Goal: Information Seeking & Learning: Learn about a topic

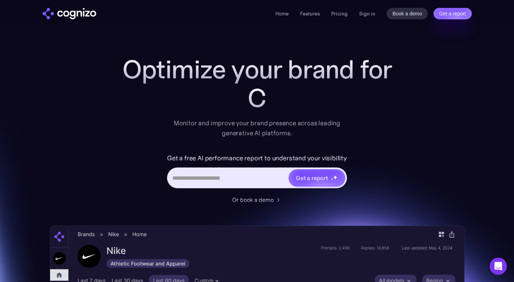
click at [374, 19] on div "Home Features Pricing Book a demo Get a report Sign in Book a demo Get a report" at bounding box center [373, 13] width 196 height 11
click at [367, 12] on link "Sign in" at bounding box center [367, 13] width 16 height 9
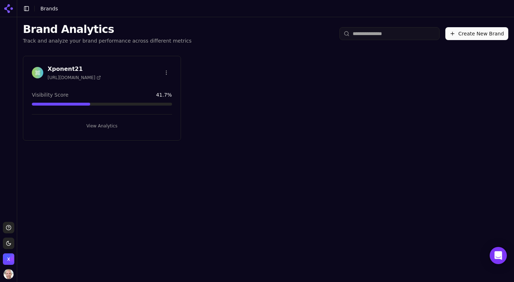
click at [95, 86] on div "Xponent21 [URL][DOMAIN_NAME] Visibility Score 41.7 % View Analytics" at bounding box center [102, 98] width 158 height 85
click at [83, 78] on span "[URL][DOMAIN_NAME]" at bounding box center [74, 78] width 53 height 6
click at [63, 68] on h3 "Xponent21" at bounding box center [74, 69] width 53 height 9
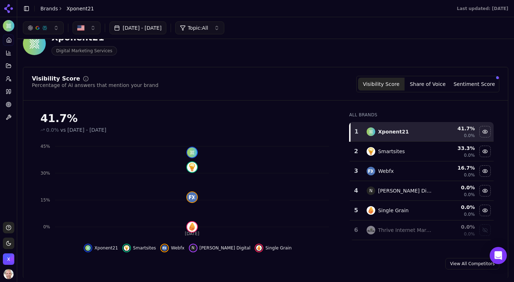
scroll to position [21, 0]
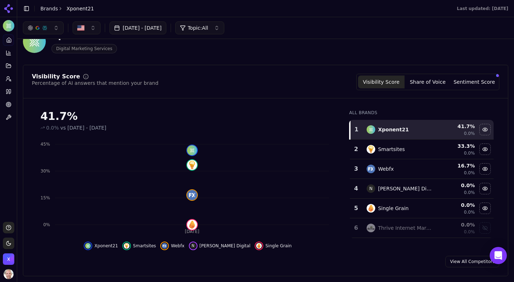
click at [7, 246] on html "Xponent21 Platform Home Competition Topics Prompts Citations Optimize Toolbox S…" at bounding box center [257, 141] width 514 height 282
click at [18, 209] on div "Light" at bounding box center [26, 205] width 42 height 11
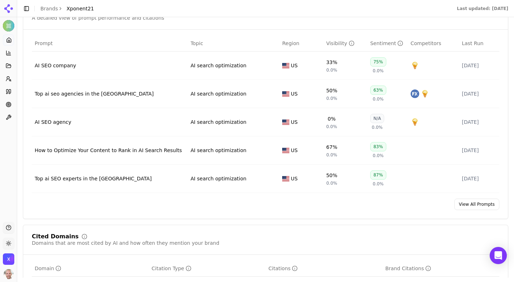
scroll to position [416, 0]
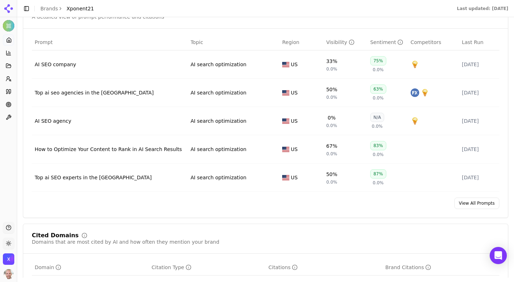
click at [465, 206] on link "View All Prompts" at bounding box center [476, 202] width 45 height 11
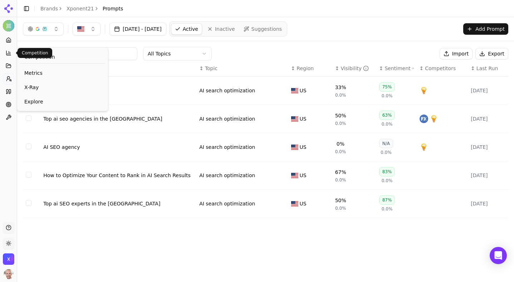
click at [11, 52] on button "Competition" at bounding box center [8, 52] width 11 height 11
click at [36, 53] on div "Competition" at bounding box center [62, 56] width 85 height 13
click at [35, 57] on span "Competition" at bounding box center [39, 56] width 31 height 7
click at [9, 51] on icon at bounding box center [9, 53] width 6 height 6
click at [6, 52] on icon at bounding box center [9, 53] width 6 height 6
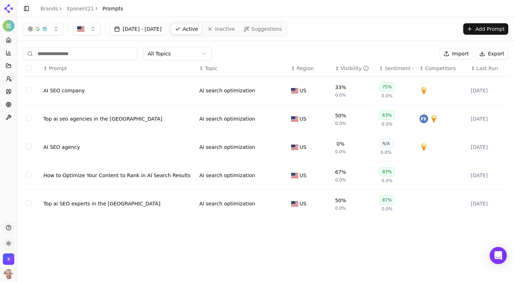
click at [6, 52] on icon at bounding box center [9, 53] width 6 height 6
click at [29, 7] on button "Toggle Sidebar" at bounding box center [26, 9] width 10 height 10
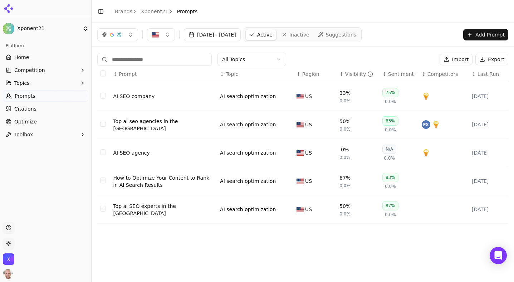
click at [22, 72] on span "Competition" at bounding box center [29, 70] width 31 height 7
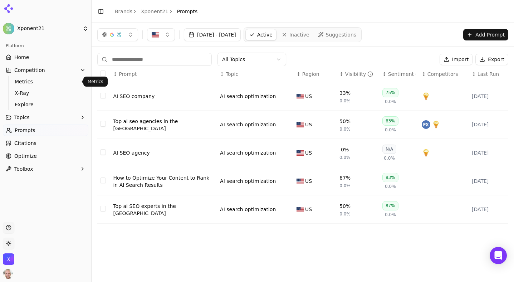
click at [24, 83] on span "Metrics" at bounding box center [46, 81] width 62 height 7
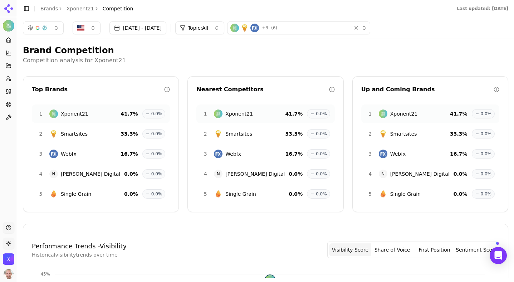
click at [25, 10] on button "Toggle Sidebar" at bounding box center [26, 9] width 10 height 10
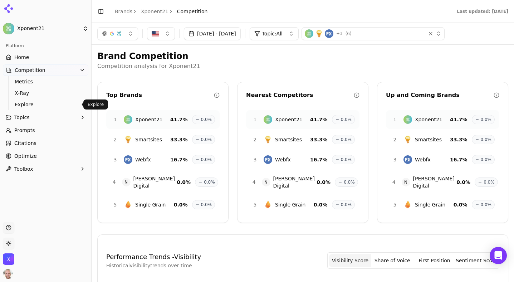
click at [30, 102] on span "Explore" at bounding box center [46, 104] width 62 height 7
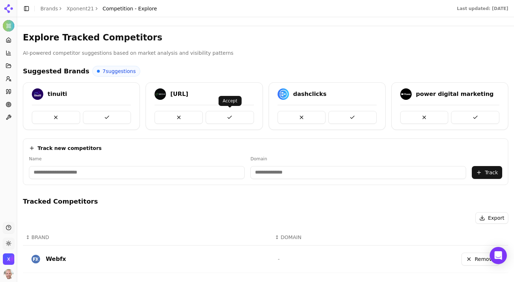
click at [229, 115] on button at bounding box center [230, 117] width 48 height 13
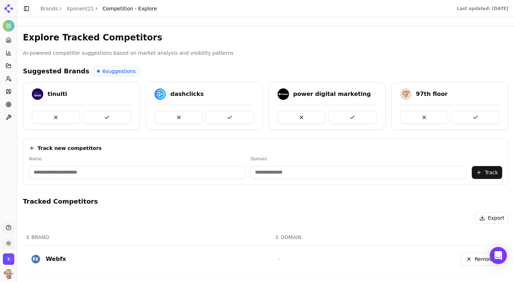
click at [188, 173] on input at bounding box center [137, 172] width 216 height 13
type input "********"
click at [364, 172] on input at bounding box center [323, 172] width 192 height 13
paste input
click at [480, 172] on button "Track" at bounding box center [487, 172] width 30 height 13
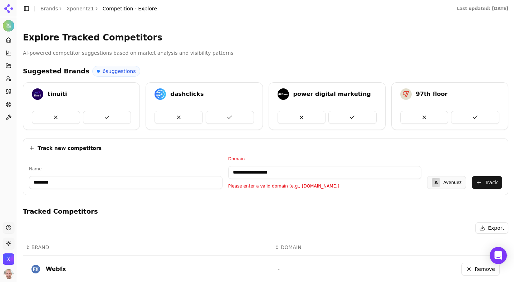
drag, startPoint x: 250, startPoint y: 173, endPoint x: 162, endPoint y: 173, distance: 87.6
click at [167, 173] on div "**********" at bounding box center [265, 172] width 473 height 33
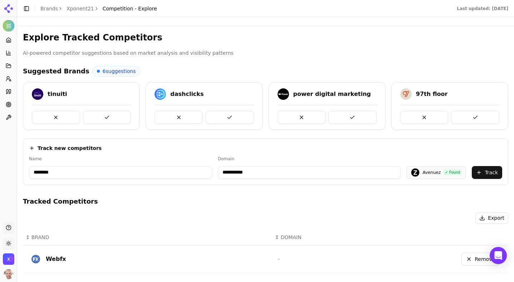
type input "**********"
click at [494, 168] on button "Track" at bounding box center [487, 172] width 30 height 13
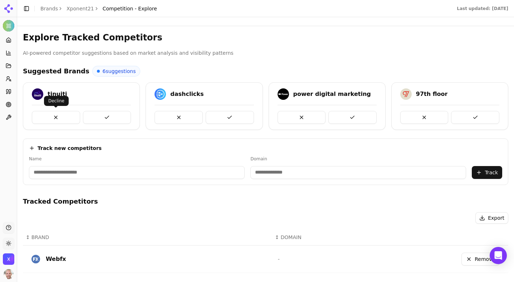
click at [41, 116] on button at bounding box center [56, 117] width 48 height 13
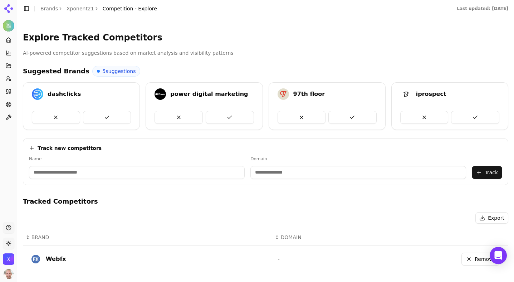
click at [41, 116] on button at bounding box center [56, 117] width 48 height 13
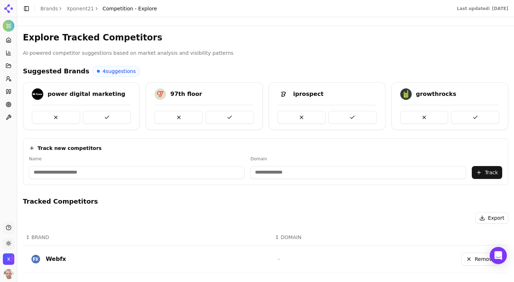
click at [41, 116] on button at bounding box center [56, 117] width 48 height 13
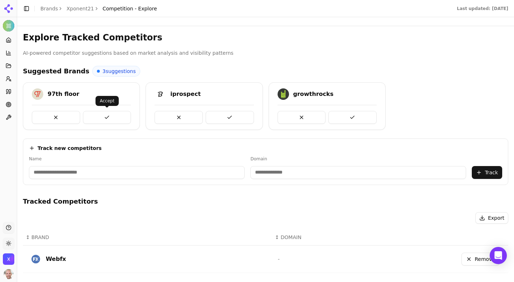
click at [102, 118] on button at bounding box center [107, 117] width 48 height 13
click at [27, 8] on button "Toggle Sidebar" at bounding box center [26, 9] width 10 height 10
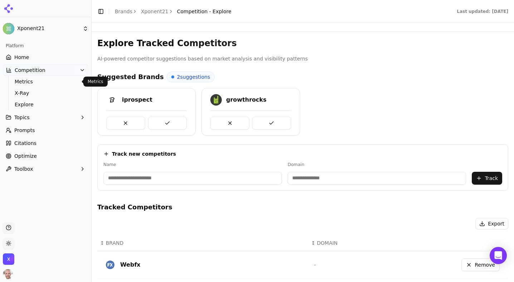
click at [26, 83] on span "Metrics" at bounding box center [46, 81] width 62 height 7
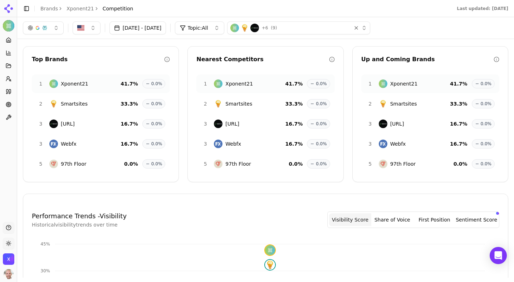
scroll to position [24, 0]
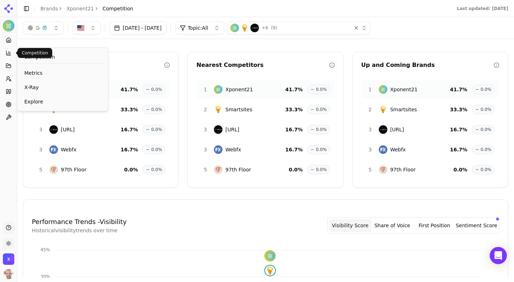
click at [6, 52] on icon at bounding box center [8, 53] width 4 height 4
click at [24, 53] on div "Competition" at bounding box center [62, 56] width 85 height 13
click at [34, 90] on span "X-Ray" at bounding box center [62, 87] width 77 height 7
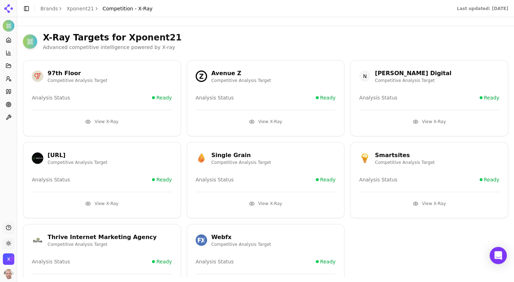
click at [44, 8] on link "Brands" at bounding box center [49, 9] width 18 height 6
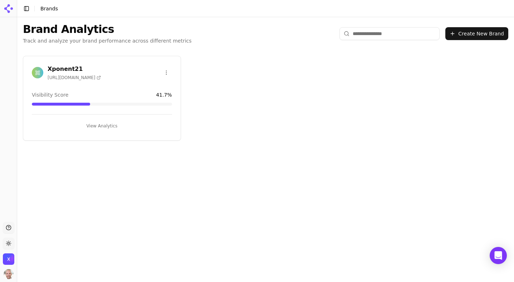
click at [58, 67] on h3 "Xponent21" at bounding box center [74, 69] width 53 height 9
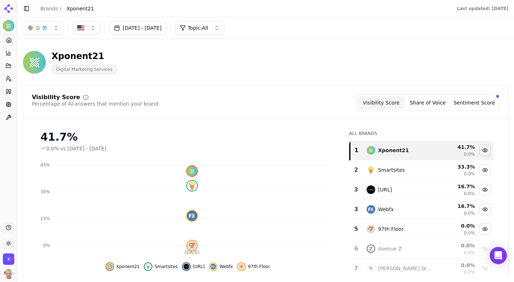
click at [26, 2] on header "Toggle Sidebar Brands Xponent21 Last updated: [DATE]" at bounding box center [265, 8] width 497 height 17
click at [25, 7] on button "Toggle Sidebar" at bounding box center [26, 9] width 10 height 10
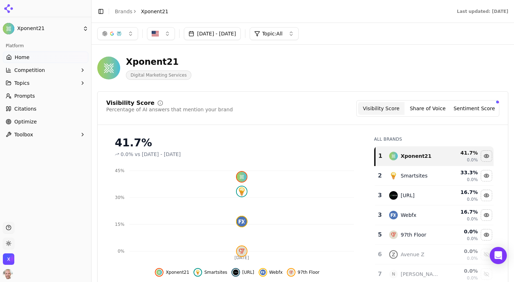
click at [79, 70] on button "Competition" at bounding box center [45, 69] width 85 height 11
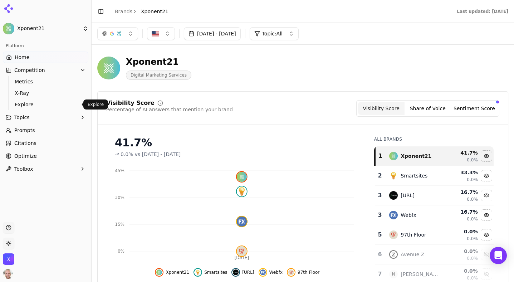
click at [22, 105] on span "Explore" at bounding box center [46, 104] width 62 height 7
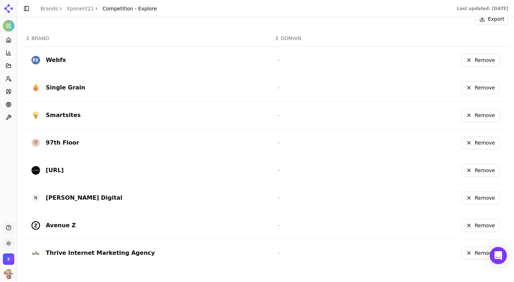
scroll to position [200, 0]
click at [493, 145] on button "Remove" at bounding box center [480, 142] width 38 height 13
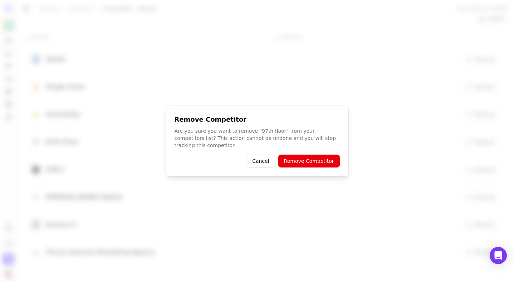
click at [320, 162] on button "Remove Competitor" at bounding box center [309, 161] width 62 height 13
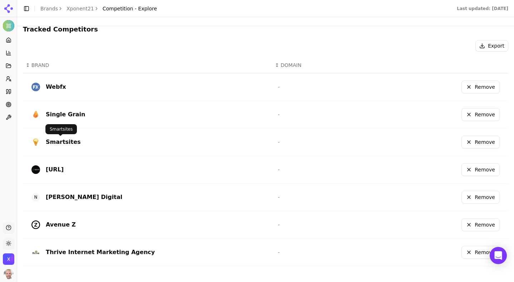
scroll to position [172, 0]
click at [26, 8] on button "Toggle Sidebar" at bounding box center [26, 9] width 10 height 10
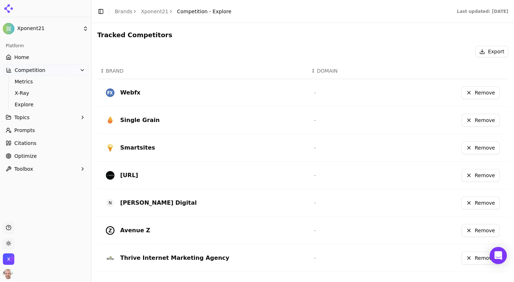
scroll to position [173, 0]
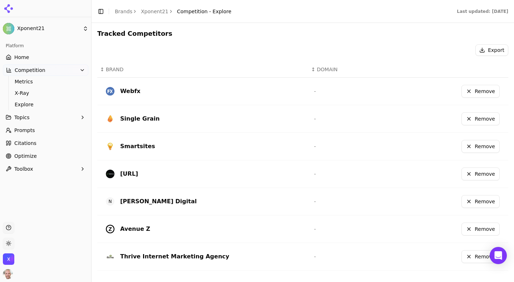
click at [85, 117] on icon "button" at bounding box center [83, 117] width 6 height 6
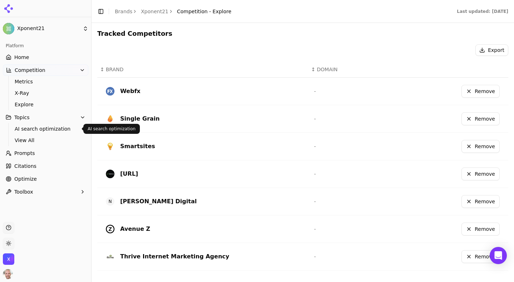
click at [57, 129] on span "AI search optimization" at bounding box center [46, 128] width 62 height 7
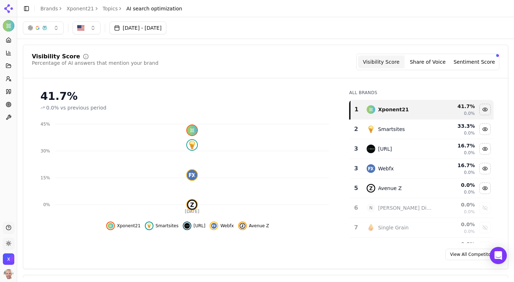
click at [26, 10] on button "Toggle Sidebar" at bounding box center [26, 9] width 10 height 10
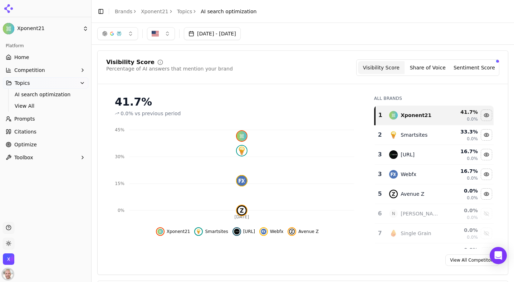
click at [9, 276] on img "Open user button" at bounding box center [8, 274] width 10 height 10
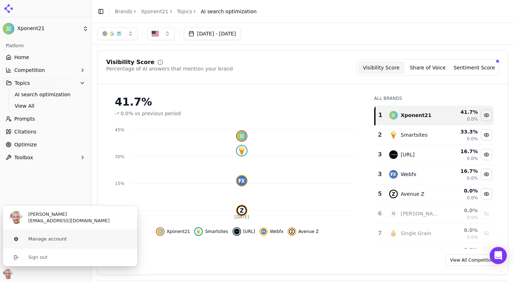
click at [38, 239] on button "Manage account" at bounding box center [70, 239] width 135 height 18
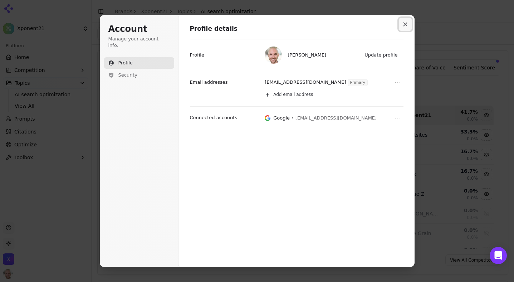
click at [406, 23] on icon "Close modal" at bounding box center [405, 25] width 4 height 4
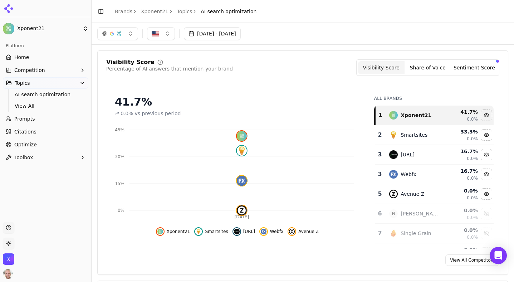
click at [47, 157] on button "Toolbox" at bounding box center [45, 157] width 85 height 11
click at [34, 170] on span "llms.txt Generator" at bounding box center [46, 168] width 62 height 7
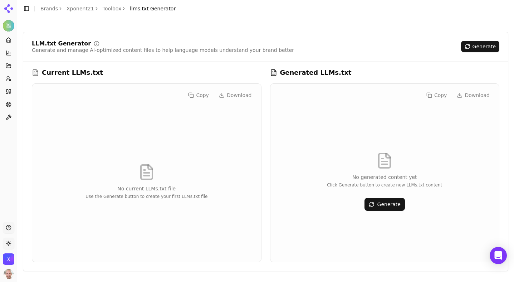
click at [383, 207] on button "Generate" at bounding box center [384, 204] width 40 height 13
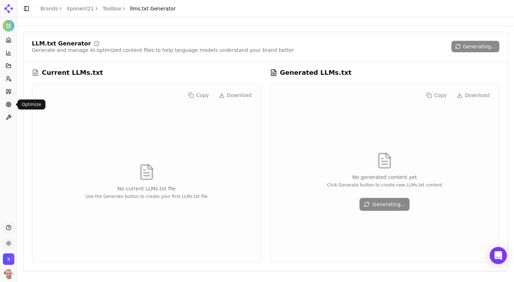
click at [6, 107] on icon at bounding box center [9, 105] width 6 height 6
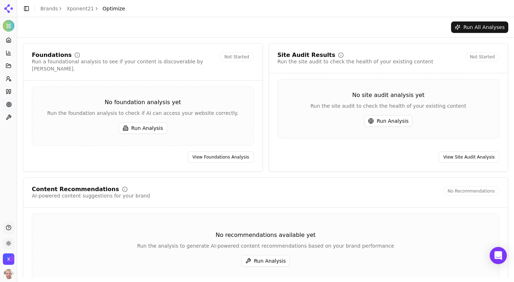
click at [136, 122] on button "Run Analysis" at bounding box center [143, 127] width 48 height 11
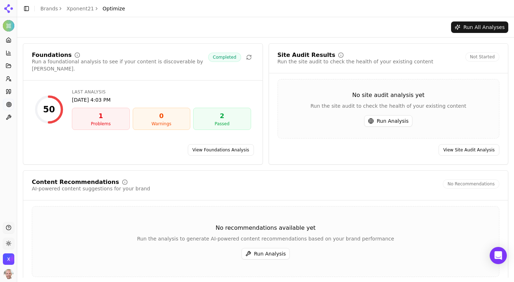
click at [391, 121] on button "Run Analysis" at bounding box center [388, 120] width 48 height 11
click at [204, 152] on link "View Foundations Analysis" at bounding box center [221, 149] width 66 height 11
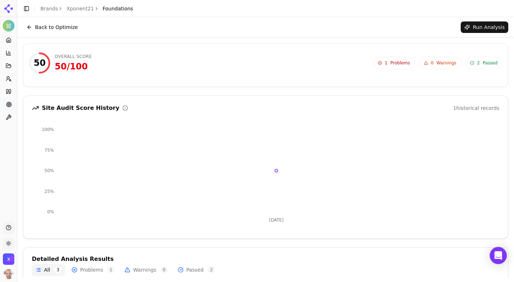
click at [398, 65] on span "Problems" at bounding box center [400, 63] width 20 height 6
click at [63, 31] on button "Back to Optimize" at bounding box center [52, 26] width 59 height 11
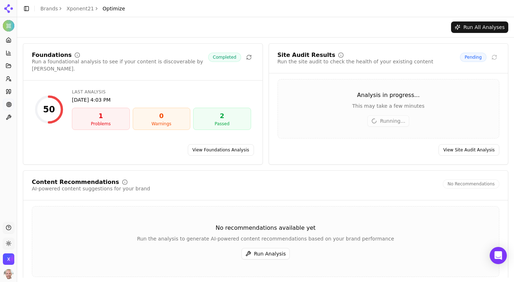
scroll to position [31, 0]
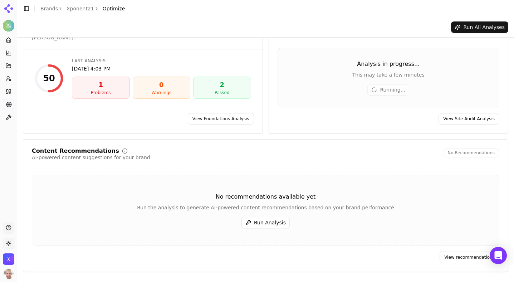
click at [261, 221] on button "Run Analysis" at bounding box center [265, 222] width 48 height 11
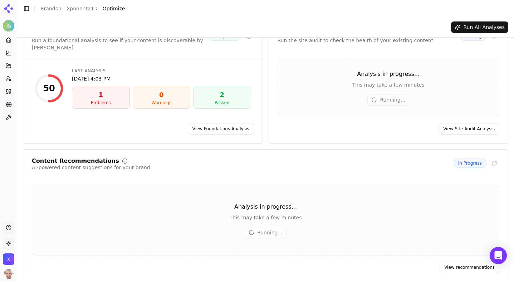
scroll to position [0, 0]
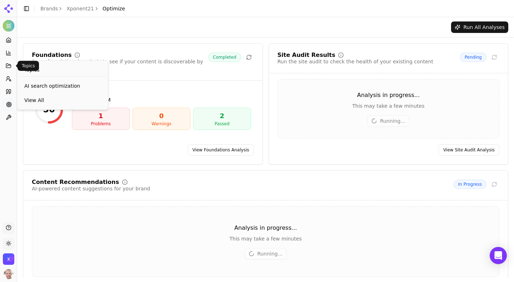
click at [7, 67] on icon at bounding box center [9, 66] width 6 height 6
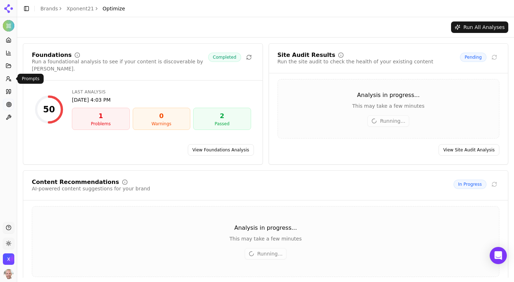
click at [8, 80] on icon at bounding box center [9, 79] width 6 height 6
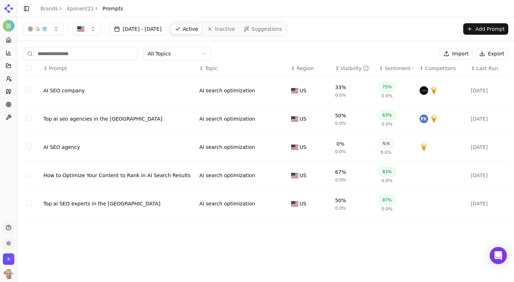
click at [9, 95] on link "Citations" at bounding box center [8, 91] width 11 height 11
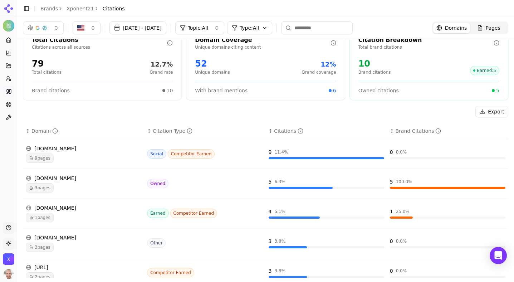
scroll to position [26, 0]
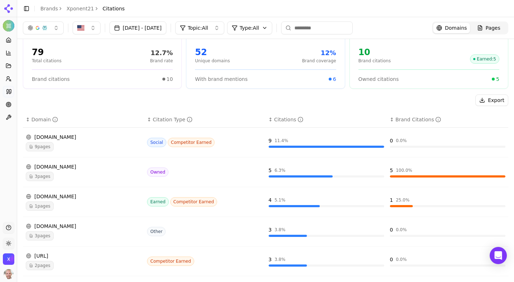
click at [50, 149] on span "9 pages" at bounding box center [40, 146] width 28 height 9
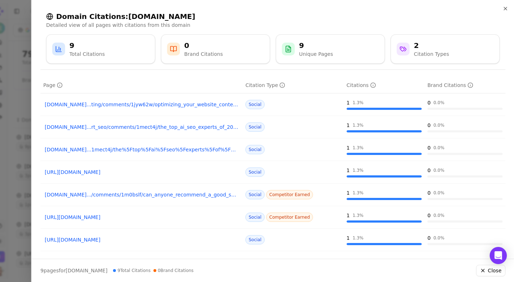
scroll to position [0, 0]
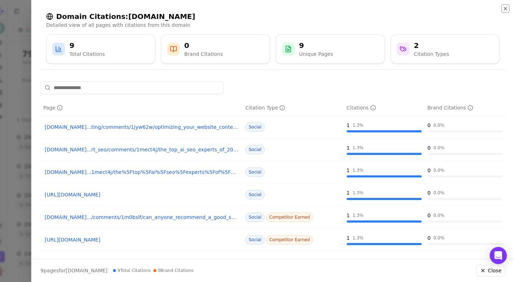
click at [505, 9] on icon "button" at bounding box center [505, 9] width 6 height 6
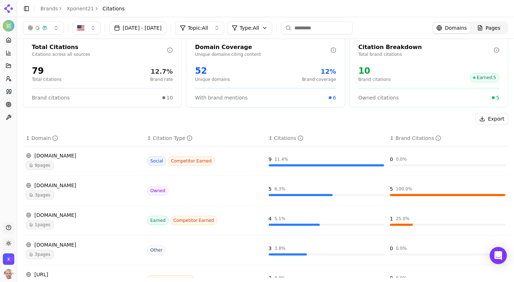
scroll to position [10, 0]
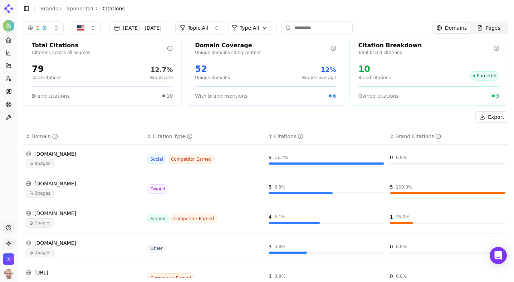
click at [204, 71] on div "52" at bounding box center [212, 68] width 35 height 11
click at [310, 167] on td "9 11.4 %" at bounding box center [326, 159] width 121 height 30
click at [55, 150] on div "[DOMAIN_NAME]" at bounding box center [84, 153] width 116 height 7
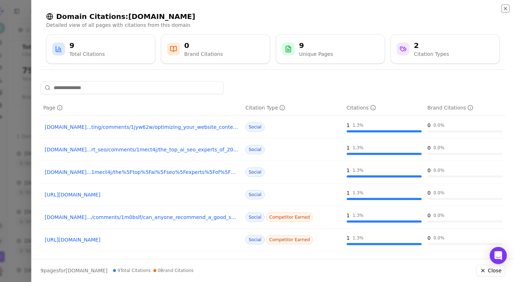
click at [504, 9] on icon "button" at bounding box center [505, 9] width 6 height 6
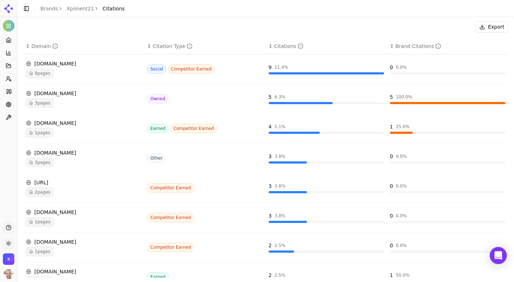
scroll to position [196, 0]
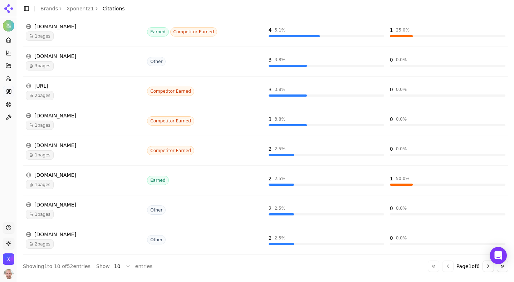
click at [68, 177] on div "[DOMAIN_NAME]" at bounding box center [84, 174] width 116 height 7
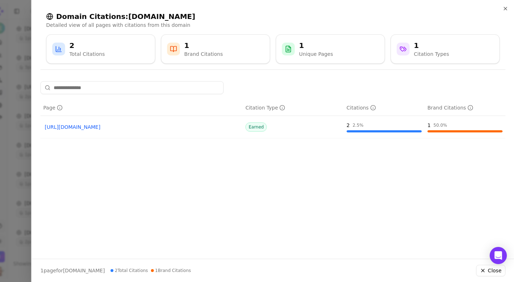
click at [138, 128] on link "[URL][DOMAIN_NAME]" at bounding box center [141, 126] width 193 height 7
click at [504, 8] on icon "button" at bounding box center [505, 9] width 6 height 6
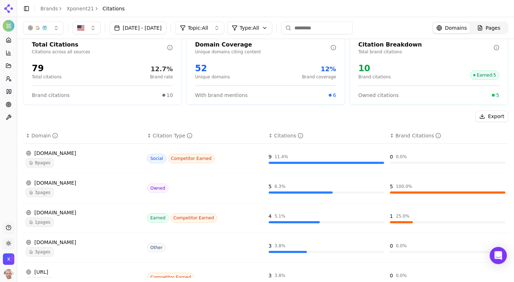
scroll to position [0, 0]
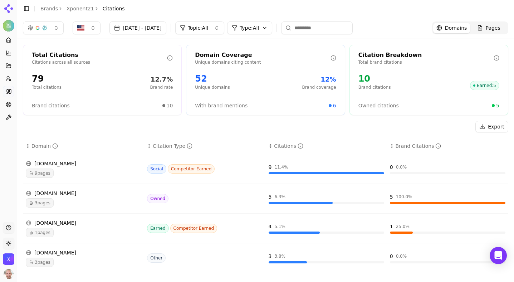
click at [405, 140] on th "↕ Brand Citations" at bounding box center [447, 146] width 121 height 16
click at [405, 145] on div "Brand Citations" at bounding box center [418, 145] width 46 height 7
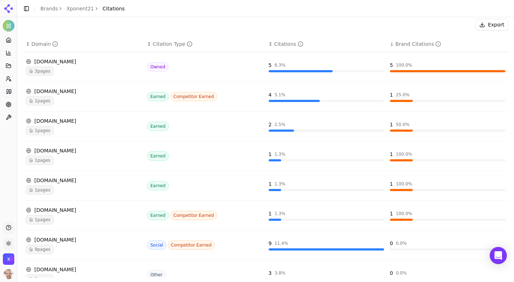
scroll to position [110, 0]
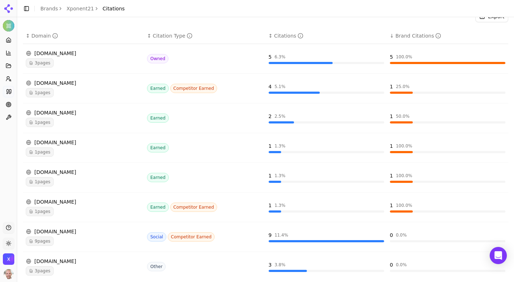
click at [45, 145] on div "[DOMAIN_NAME]" at bounding box center [84, 142] width 116 height 7
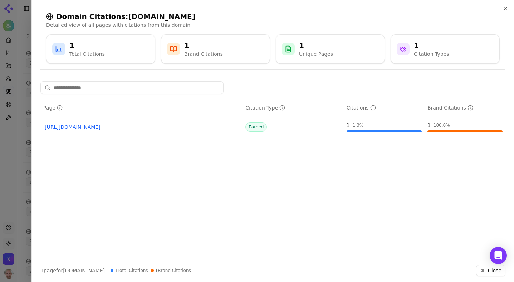
click at [25, 123] on div at bounding box center [257, 141] width 514 height 282
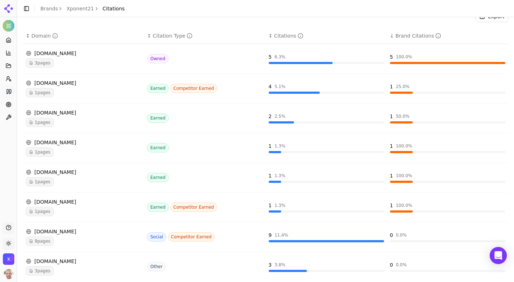
click at [53, 172] on div "[DOMAIN_NAME]" at bounding box center [84, 171] width 116 height 7
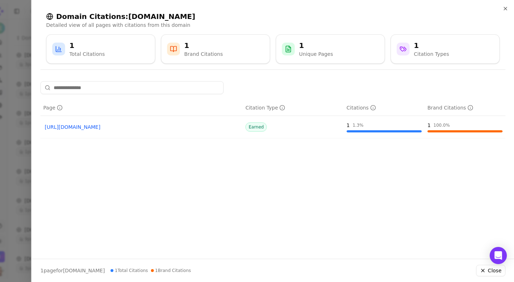
click at [84, 127] on link "[URL][DOMAIN_NAME]" at bounding box center [141, 126] width 193 height 7
click at [3, 200] on div at bounding box center [257, 141] width 514 height 282
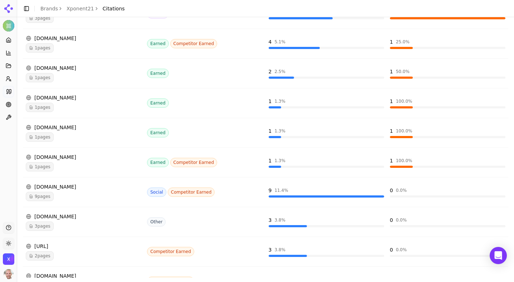
scroll to position [156, 0]
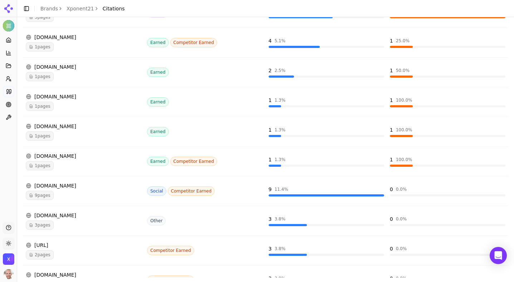
click at [38, 155] on div "[DOMAIN_NAME]" at bounding box center [84, 155] width 116 height 7
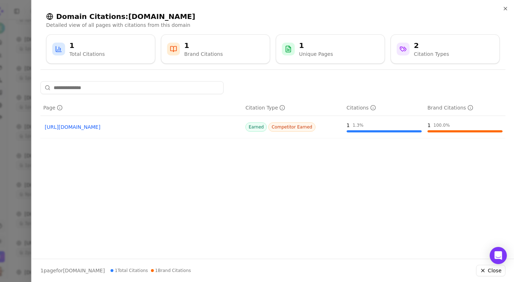
click at [107, 127] on link "[URL][DOMAIN_NAME]" at bounding box center [141, 126] width 193 height 7
click at [10, 108] on div at bounding box center [257, 141] width 514 height 282
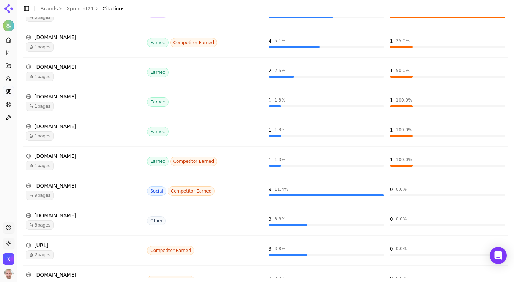
scroll to position [156, 0]
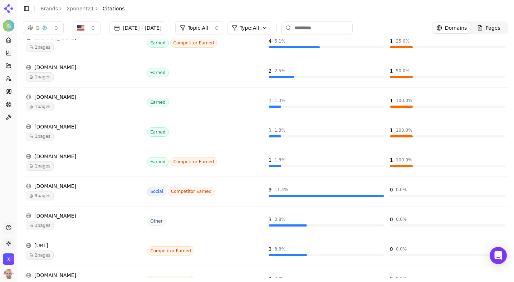
click at [71, 8] on link "Xponent21" at bounding box center [81, 8] width 28 height 7
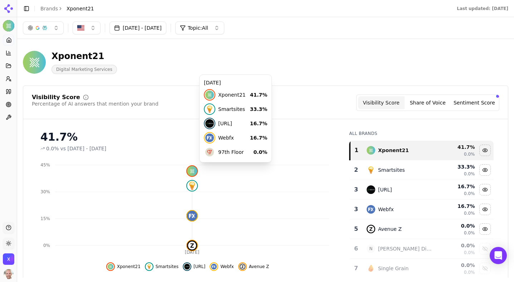
scroll to position [3, 0]
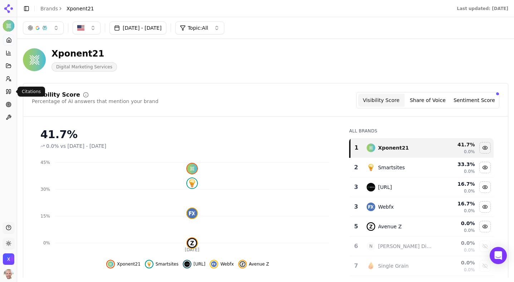
click at [6, 90] on icon at bounding box center [9, 92] width 6 height 6
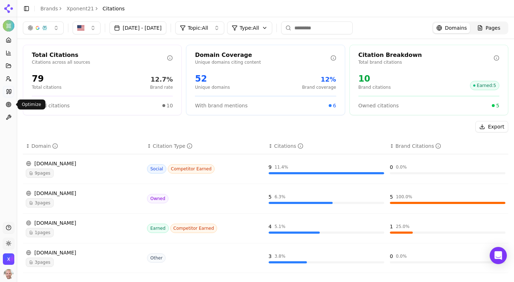
click at [7, 103] on icon at bounding box center [9, 105] width 6 height 6
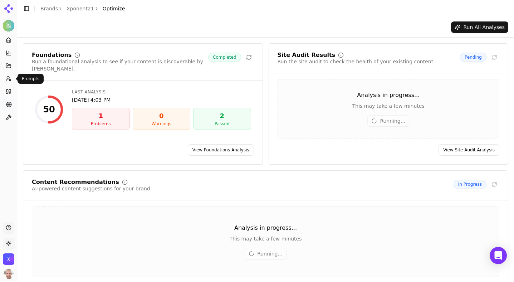
click at [9, 79] on icon at bounding box center [9, 79] width 6 height 6
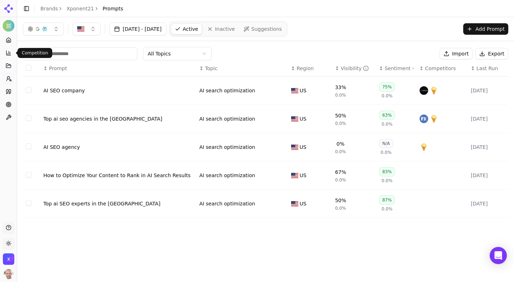
click at [8, 53] on icon at bounding box center [9, 53] width 6 height 6
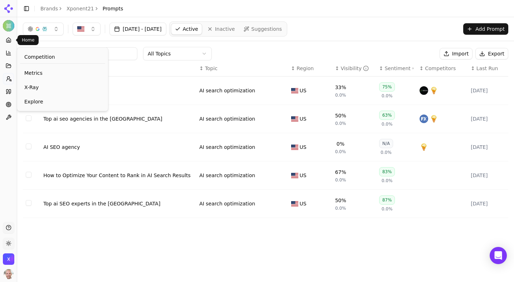
click at [9, 41] on icon at bounding box center [8, 41] width 1 height 2
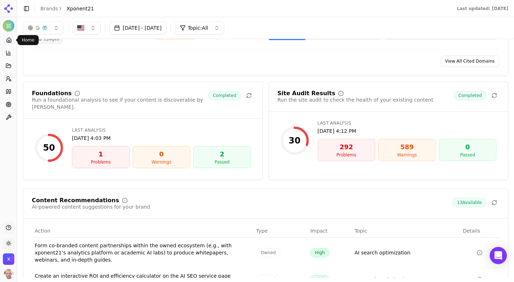
scroll to position [799, 0]
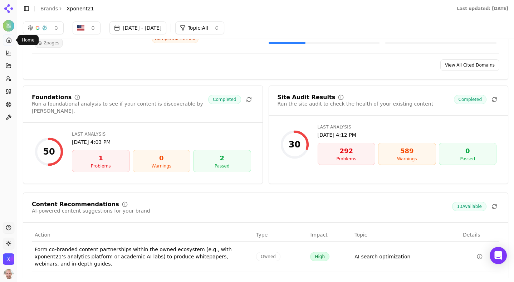
click at [345, 153] on div "292" at bounding box center [347, 151] width 52 height 10
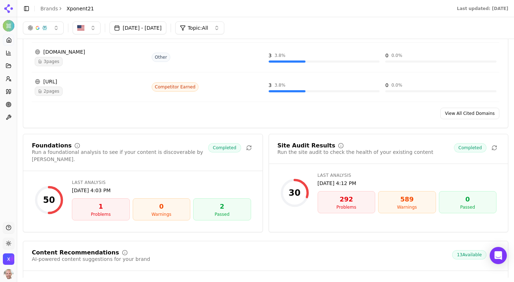
scroll to position [868, 0]
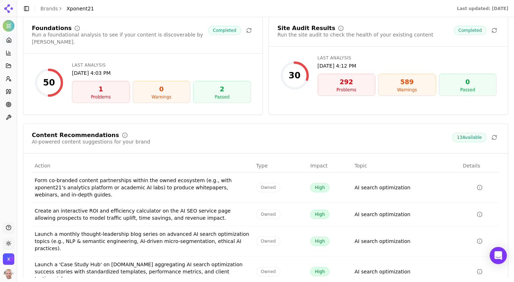
click at [348, 73] on div "Last Analysis [DATE] 4:12 PM 292 Problems 589 Warnings 0 Passed" at bounding box center [407, 75] width 179 height 41
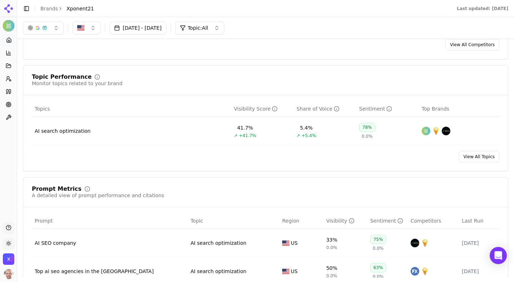
scroll to position [181, 0]
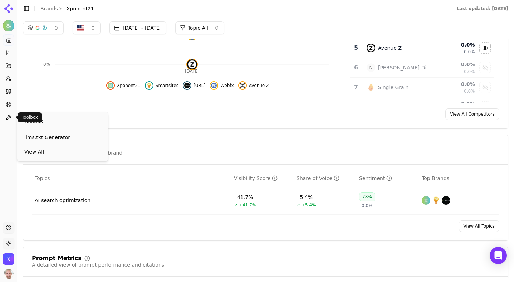
click at [7, 115] on icon at bounding box center [9, 117] width 6 height 6
click at [38, 147] on link "View All" at bounding box center [62, 151] width 85 height 13
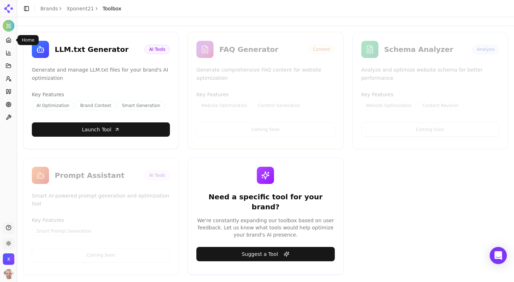
click at [10, 40] on icon at bounding box center [9, 40] width 6 height 6
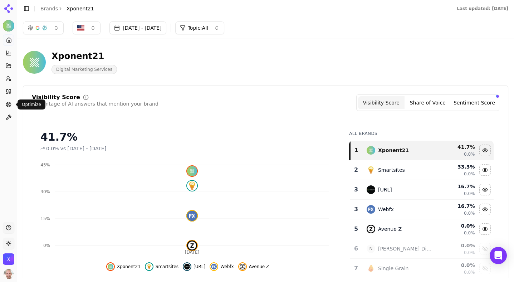
click at [8, 101] on link "Optimize" at bounding box center [8, 104] width 11 height 11
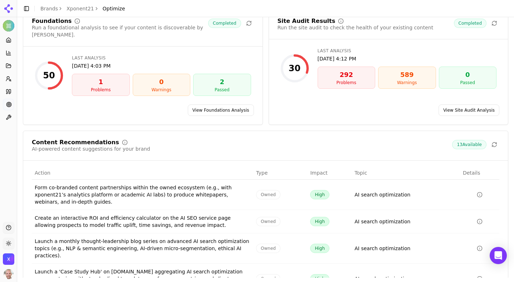
scroll to position [91, 0]
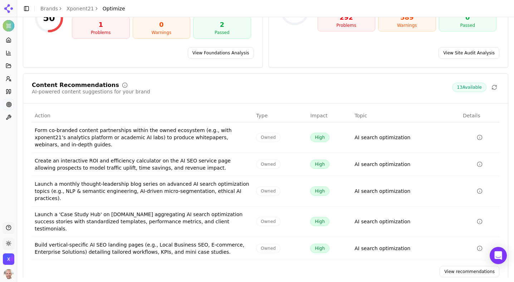
click at [459, 266] on link "View recommendations" at bounding box center [470, 271] width 60 height 11
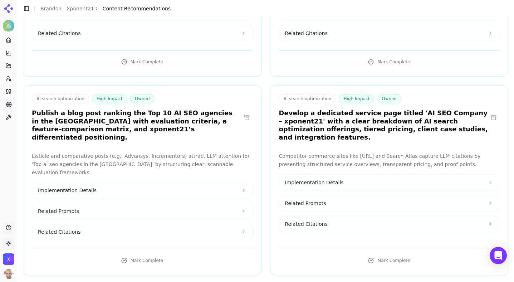
scroll to position [555, 0]
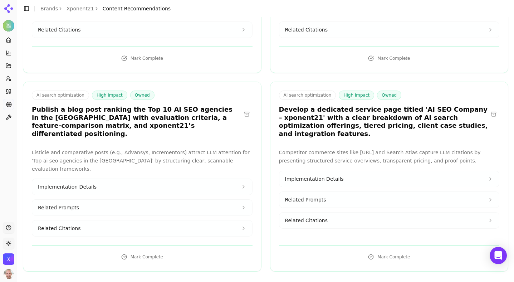
click at [247, 108] on button at bounding box center [246, 113] width 11 height 11
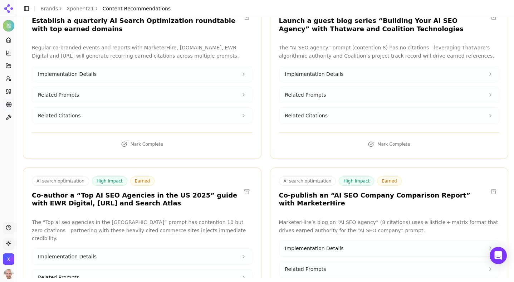
scroll to position [887, 0]
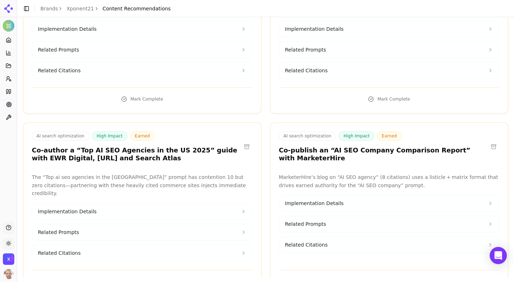
click at [490, 200] on icon at bounding box center [490, 203] width 6 height 6
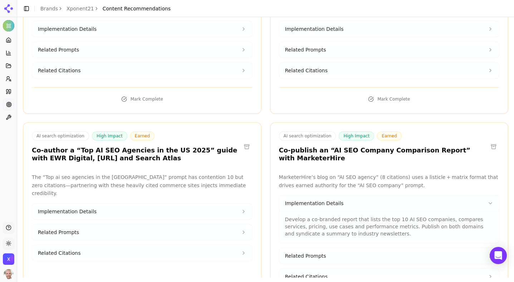
click at [490, 202] on icon at bounding box center [490, 202] width 3 height 1
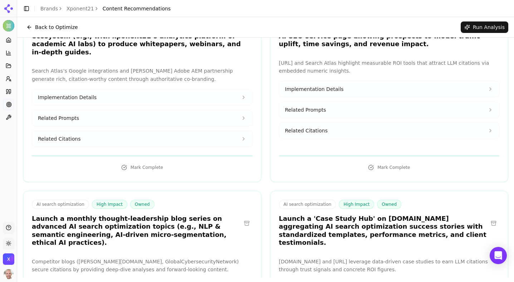
scroll to position [0, 0]
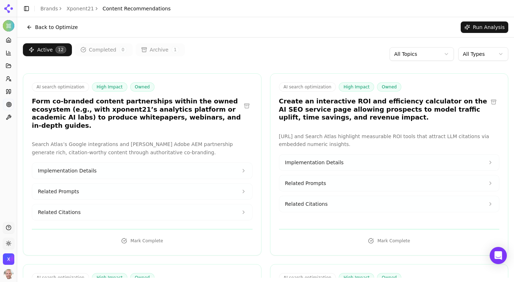
click at [79, 13] on header "Toggle Sidebar Brands Xponent21 Content Recommendations" at bounding box center [265, 8] width 497 height 17
click at [5, 106] on link "Optimize" at bounding box center [8, 104] width 11 height 11
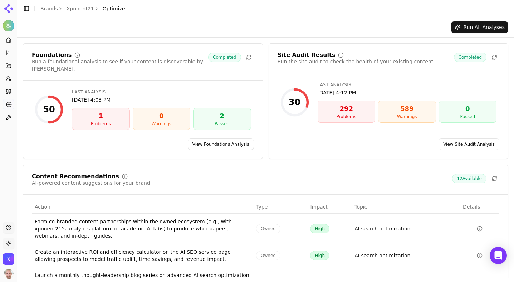
click at [229, 138] on link "View Foundations Analysis" at bounding box center [221, 143] width 66 height 11
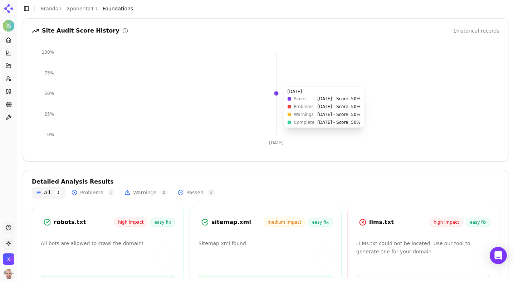
scroll to position [118, 0]
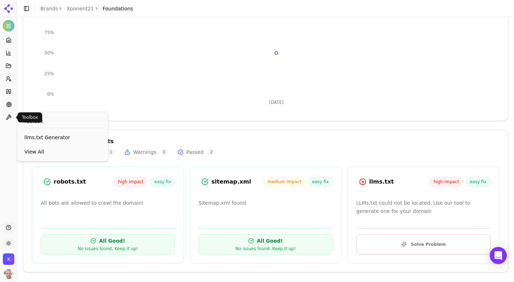
click at [9, 116] on icon at bounding box center [9, 117] width 6 height 6
click at [33, 133] on link "llms.txt Generator" at bounding box center [62, 137] width 85 height 13
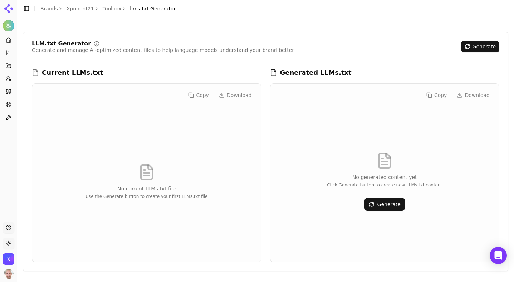
click at [235, 95] on div "Copy Download" at bounding box center [146, 94] width 217 height 11
click at [389, 206] on button "Generate" at bounding box center [384, 204] width 40 height 13
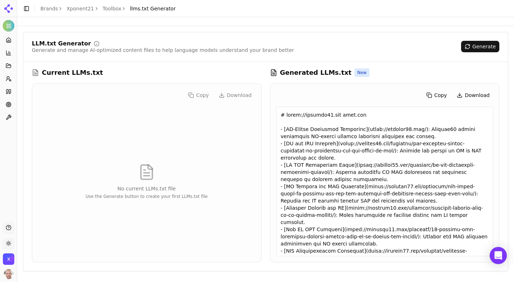
click at [478, 93] on button "Download" at bounding box center [473, 94] width 40 height 11
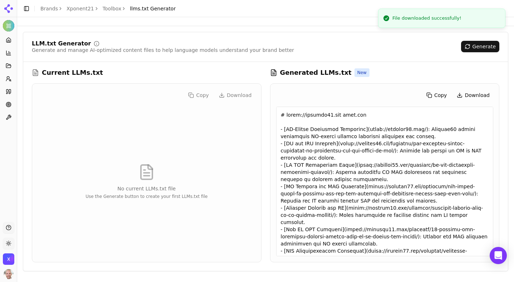
click at [441, 55] on div "LLM.txt Generator Generate and manage AI-optimized content files to help langua…" at bounding box center [265, 51] width 485 height 21
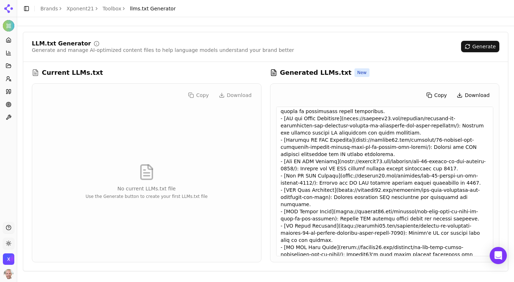
scroll to position [175, 0]
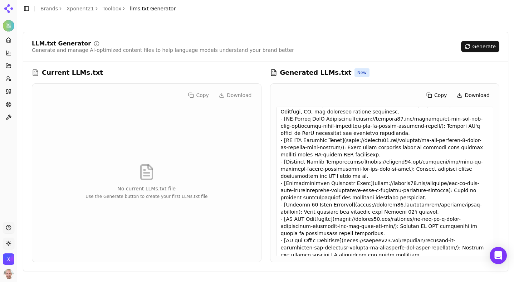
click at [365, 167] on div at bounding box center [384, 181] width 217 height 149
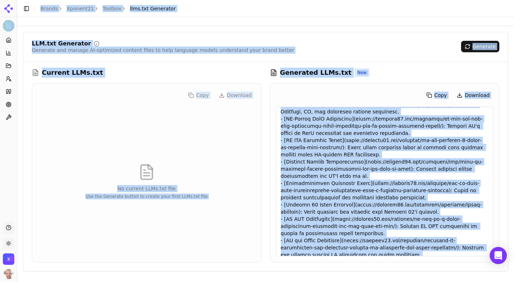
click at [365, 167] on div at bounding box center [384, 181] width 217 height 149
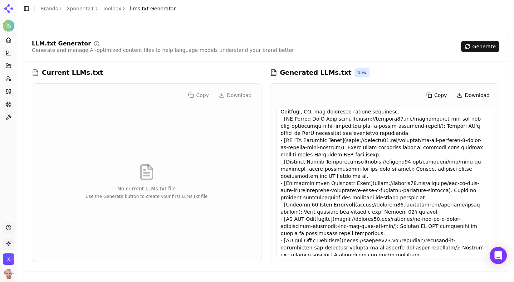
click at [432, 94] on button "Copy" at bounding box center [437, 94] width 28 height 11
click at [112, 6] on link "Toolbox" at bounding box center [112, 8] width 19 height 7
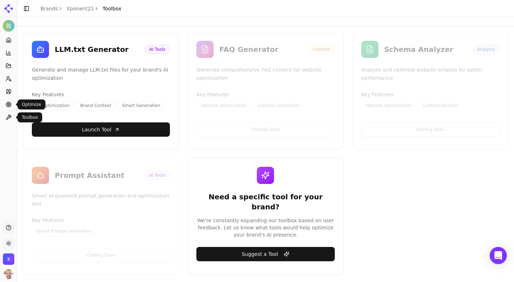
click at [7, 115] on icon at bounding box center [9, 117] width 6 height 6
click at [10, 107] on icon at bounding box center [9, 105] width 6 height 6
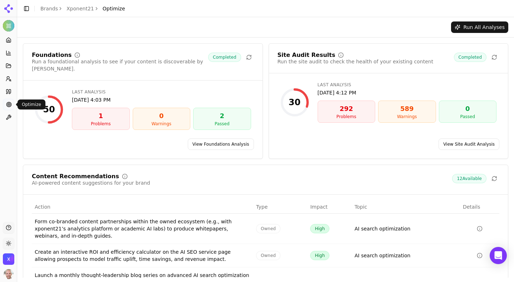
click at [225, 140] on link "View Foundations Analysis" at bounding box center [221, 143] width 66 height 11
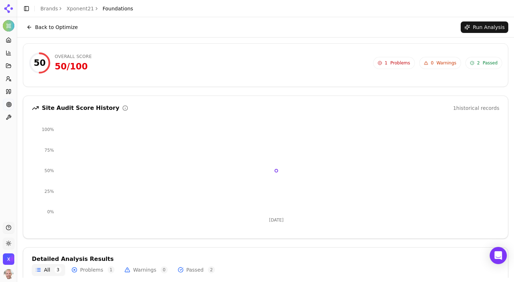
click at [478, 25] on button "Run Analysis" at bounding box center [485, 26] width 48 height 11
click at [48, 29] on button "Back to Optimize" at bounding box center [52, 26] width 59 height 11
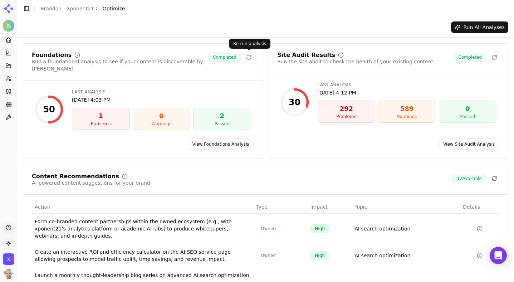
click at [247, 58] on icon at bounding box center [249, 57] width 6 height 6
click at [249, 59] on icon at bounding box center [249, 58] width 4 height 2
click at [470, 138] on link "View Site Audit Analysis" at bounding box center [468, 143] width 61 height 11
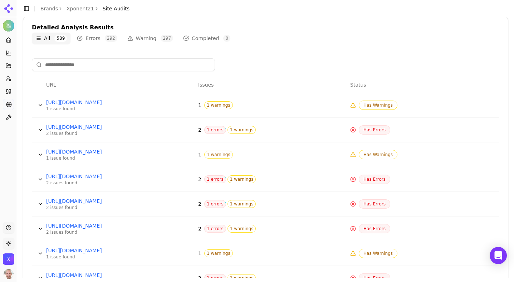
scroll to position [245, 0]
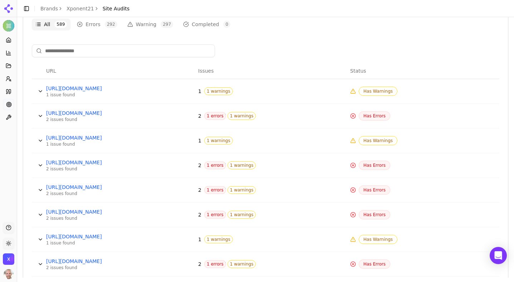
click at [409, 94] on div "Has Warnings" at bounding box center [423, 91] width 146 height 9
click at [42, 90] on button "Data table" at bounding box center [40, 90] width 11 height 11
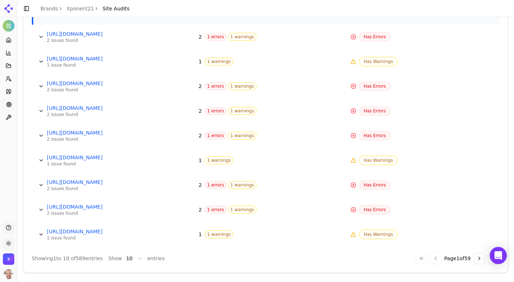
scroll to position [400, 0]
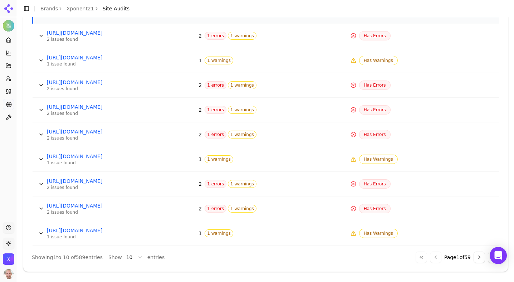
click at [140, 256] on html "Xponent21 Platform Home Competition Topics Prompts Citations Optimize Toolbox S…" at bounding box center [257, 141] width 514 height 282
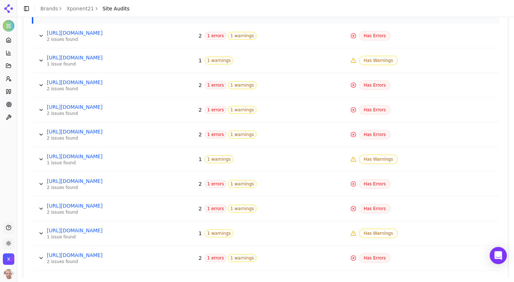
click at [43, 233] on button "Data table" at bounding box center [40, 232] width 11 height 11
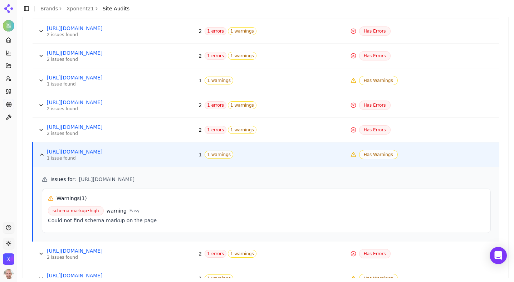
scroll to position [494, 0]
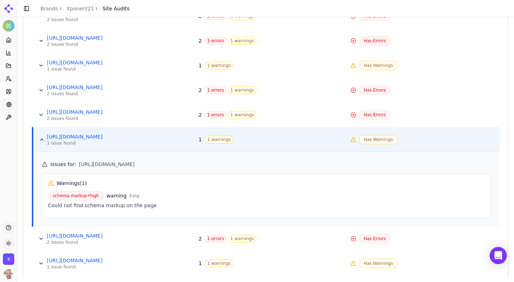
click at [41, 238] on button "Data table" at bounding box center [40, 238] width 11 height 11
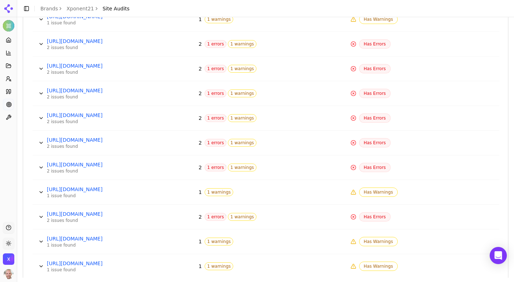
scroll to position [1584, 0]
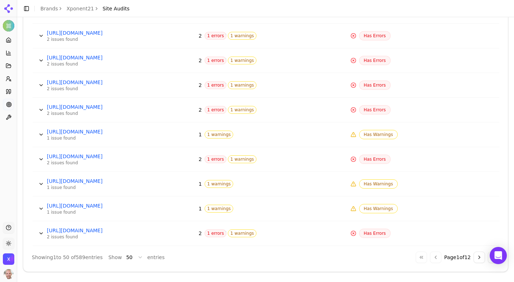
click at [41, 232] on button "Data table" at bounding box center [40, 232] width 11 height 11
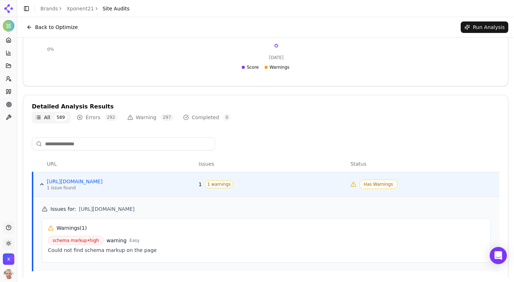
scroll to position [0, 0]
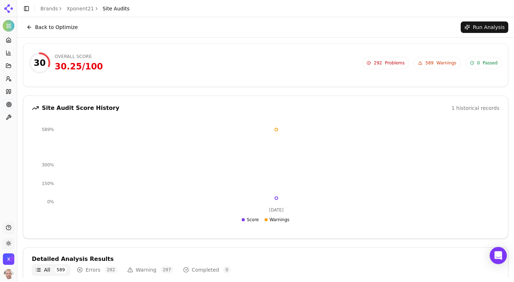
click at [38, 24] on button "Back to Optimize" at bounding box center [52, 26] width 59 height 11
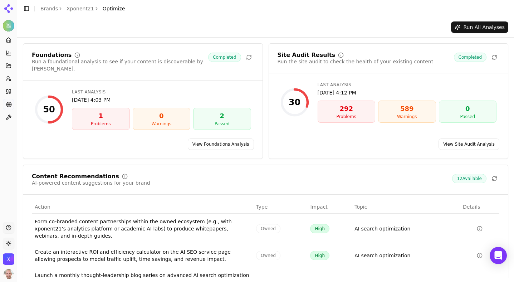
click at [213, 138] on link "View Foundations Analysis" at bounding box center [221, 143] width 66 height 11
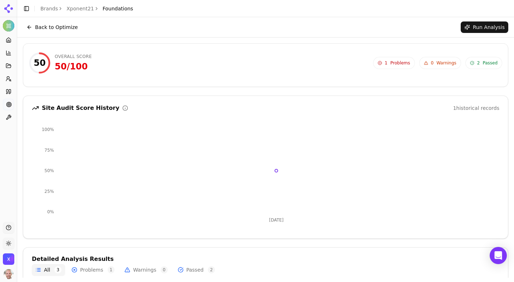
click at [475, 29] on button "Run Analysis" at bounding box center [485, 26] width 48 height 11
click at [469, 28] on button "Run Analysis" at bounding box center [485, 26] width 48 height 11
click at [469, 28] on div "Running Analysis..." at bounding box center [476, 26] width 63 height 11
click at [50, 28] on button "Back to Optimize" at bounding box center [52, 26] width 59 height 11
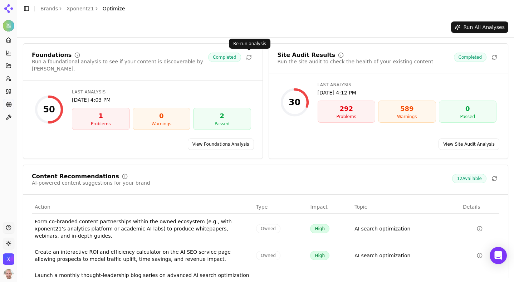
click at [249, 56] on icon at bounding box center [249, 57] width 6 height 6
click at [8, 115] on icon at bounding box center [9, 117] width 6 height 6
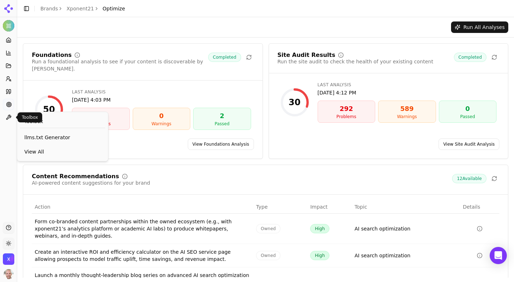
click at [5, 117] on button "Toolbox" at bounding box center [8, 117] width 11 height 11
click at [35, 147] on link "View All" at bounding box center [62, 151] width 85 height 13
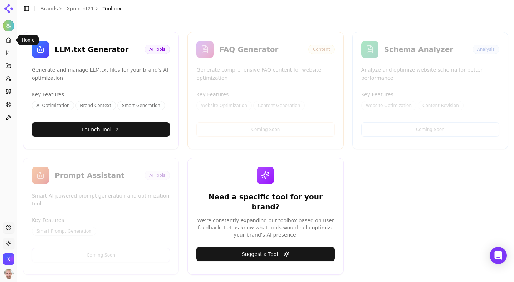
click at [8, 39] on icon at bounding box center [8, 40] width 4 height 5
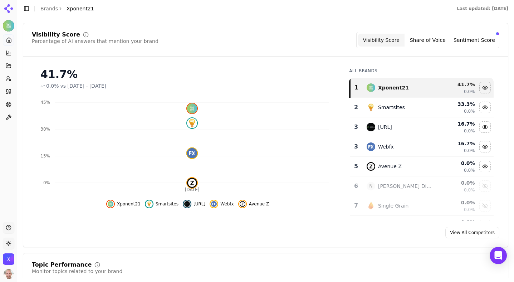
scroll to position [65, 0]
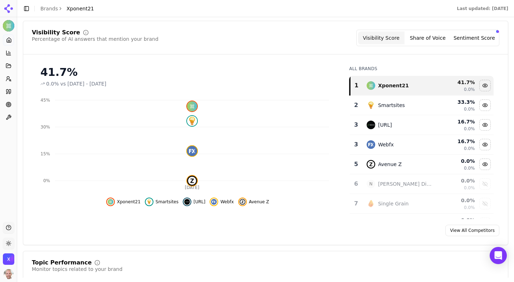
click at [462, 42] on button "Sentiment Score" at bounding box center [474, 37] width 46 height 13
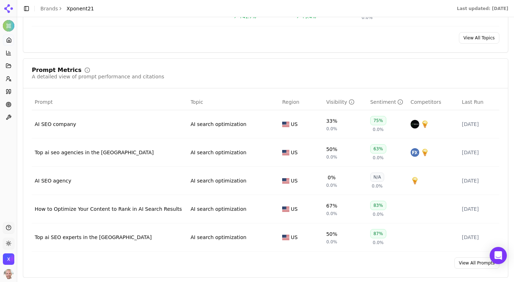
scroll to position [369, 0]
click at [127, 156] on div "Top ai seo agencies in the [GEOGRAPHIC_DATA]" at bounding box center [110, 151] width 150 height 7
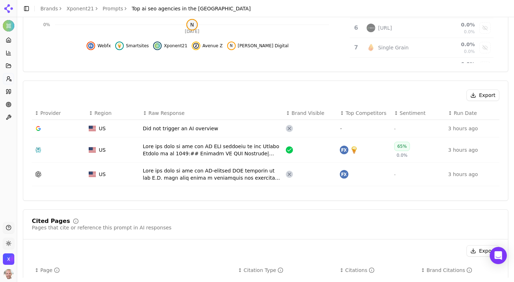
scroll to position [200, 0]
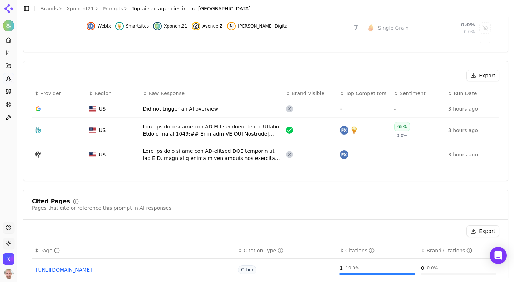
click at [209, 130] on div "Data table" at bounding box center [211, 130] width 137 height 14
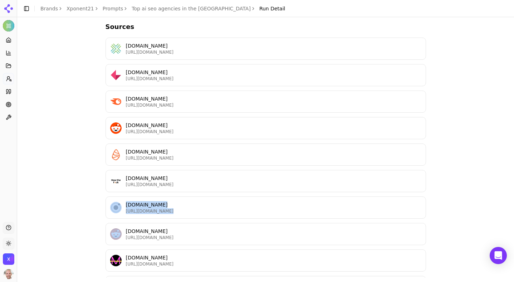
scroll to position [324, 0]
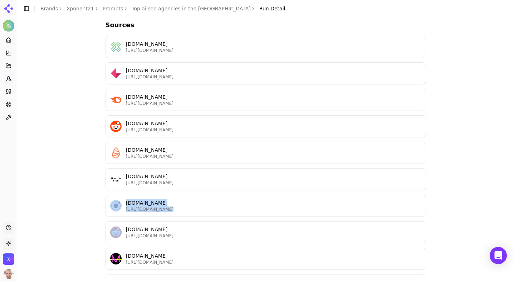
click at [193, 247] on div "M [DOMAIN_NAME] [URL][DOMAIN_NAME]" at bounding box center [266, 258] width 320 height 22
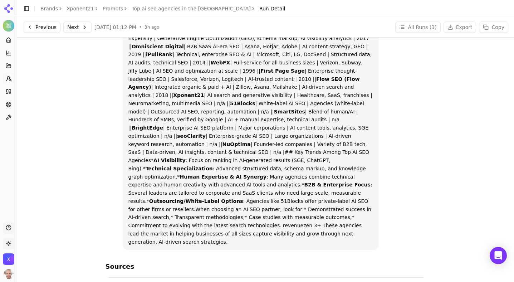
scroll to position [0, 0]
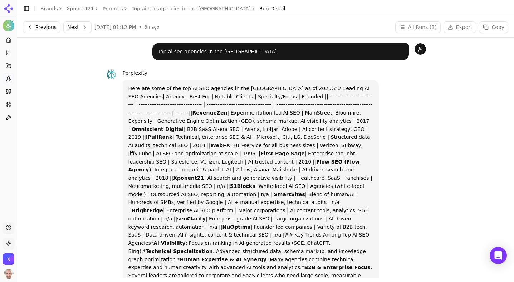
click at [106, 9] on link "Prompts" at bounding box center [113, 8] width 21 height 7
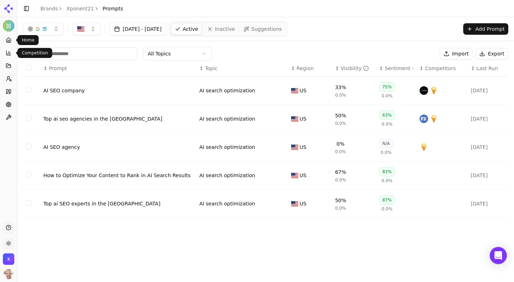
click at [9, 40] on icon at bounding box center [8, 41] width 1 height 2
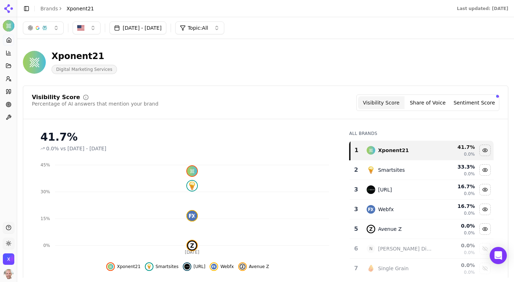
click at [445, 103] on button "Share of Voice" at bounding box center [428, 102] width 46 height 13
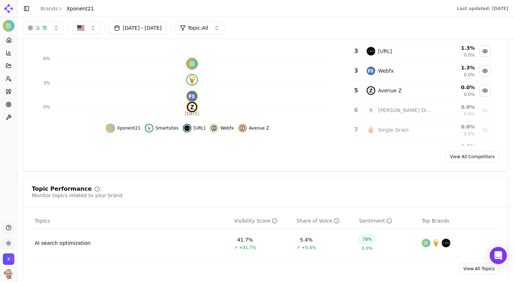
scroll to position [109, 0]
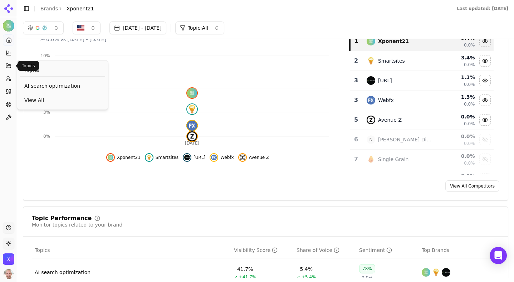
click at [8, 62] on button "Topics" at bounding box center [8, 65] width 11 height 11
click at [9, 76] on icon at bounding box center [9, 79] width 6 height 6
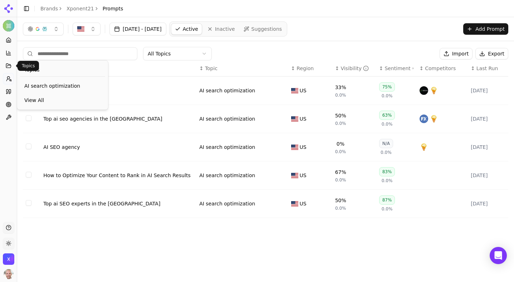
click at [8, 63] on icon at bounding box center [9, 66] width 6 height 6
click at [33, 69] on span "Topics" at bounding box center [31, 69] width 15 height 7
click at [35, 87] on span "AI search optimization" at bounding box center [62, 85] width 77 height 7
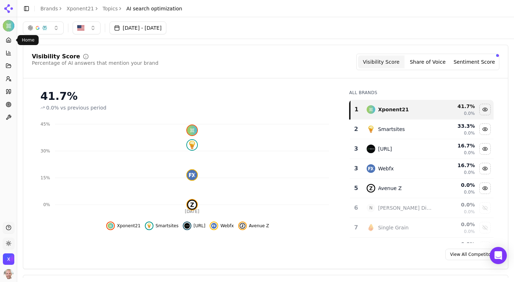
click at [7, 38] on icon at bounding box center [9, 40] width 6 height 6
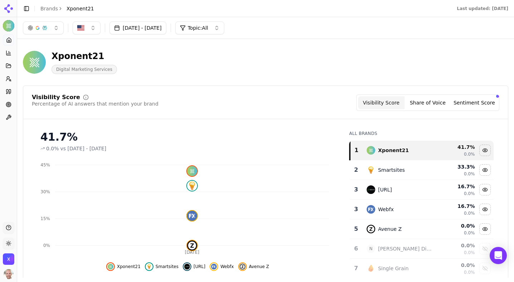
click at [26, 6] on button "Toggle Sidebar" at bounding box center [26, 9] width 10 height 10
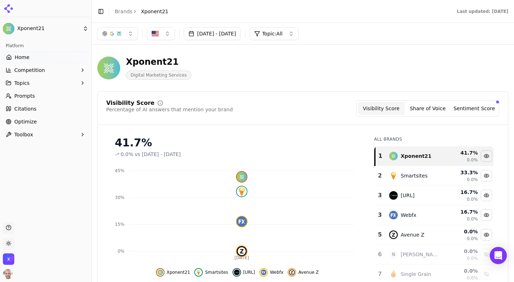
click at [83, 83] on icon "button" at bounding box center [83, 83] width 6 height 6
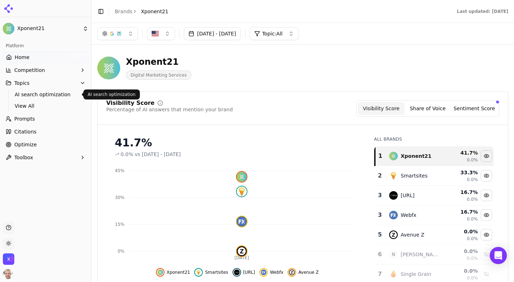
click at [59, 93] on span "AI search optimization" at bounding box center [46, 94] width 62 height 7
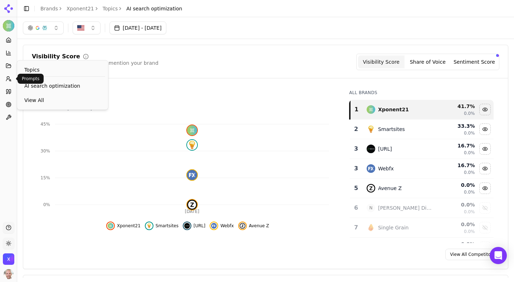
click at [7, 76] on icon at bounding box center [9, 79] width 6 height 6
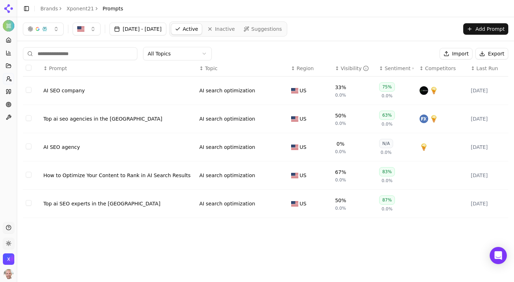
click at [278, 26] on span "Suggestions" at bounding box center [266, 28] width 31 height 7
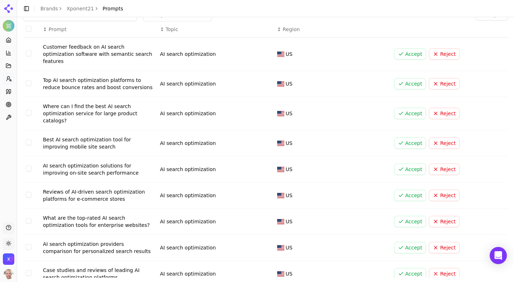
scroll to position [41, 0]
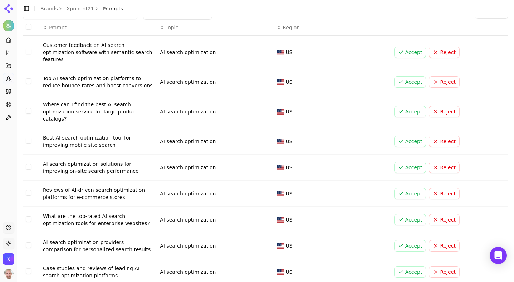
click at [408, 106] on button "Accept" at bounding box center [410, 111] width 32 height 11
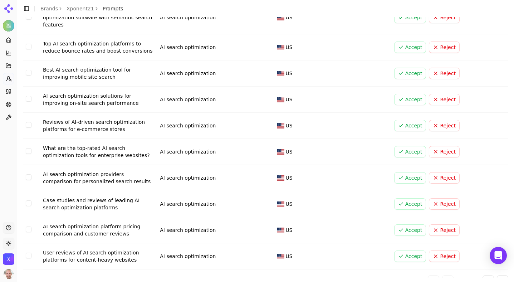
scroll to position [83, 0]
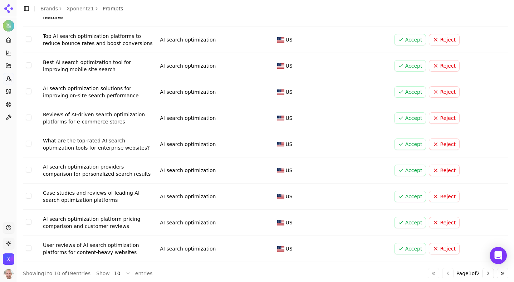
click at [411, 86] on button "Accept" at bounding box center [410, 91] width 32 height 11
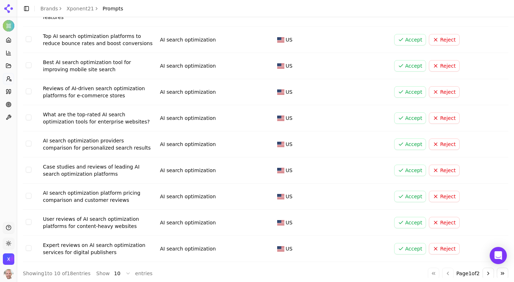
click at [417, 139] on button "Accept" at bounding box center [410, 143] width 32 height 11
click at [488, 268] on button "Go to next page" at bounding box center [487, 273] width 11 height 11
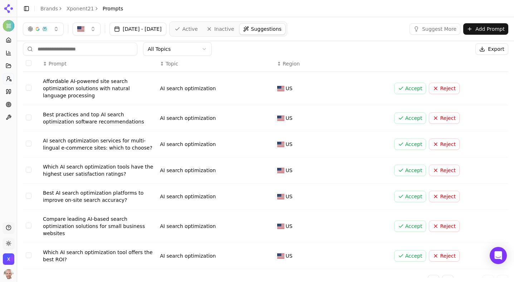
click at [414, 86] on button "Accept" at bounding box center [410, 88] width 32 height 11
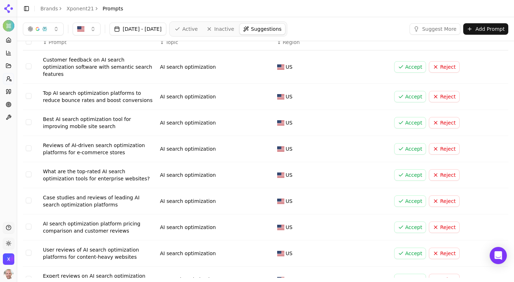
scroll to position [83, 0]
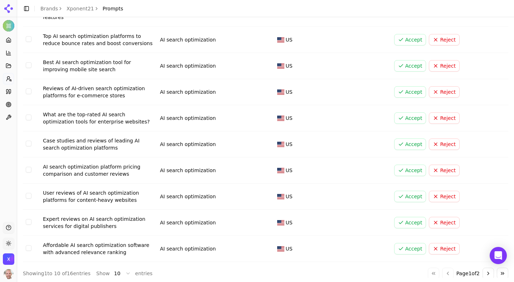
click at [486, 268] on button "Go to next page" at bounding box center [487, 273] width 11 height 11
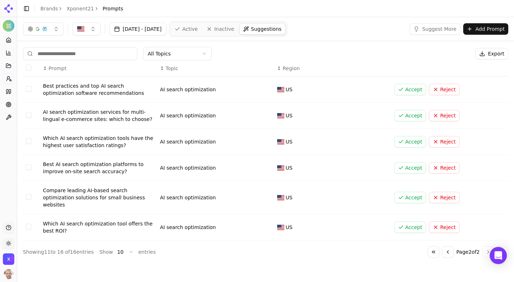
scroll to position [0, 0]
click at [80, 6] on link "Xponent21" at bounding box center [81, 8] width 28 height 7
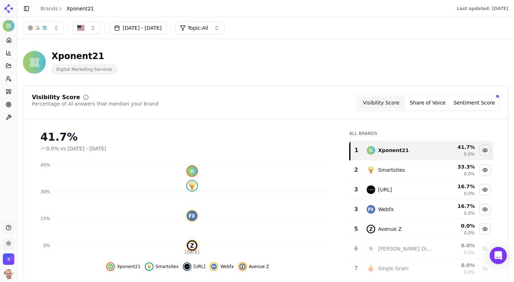
click at [474, 100] on button "Sentiment Score" at bounding box center [474, 102] width 46 height 13
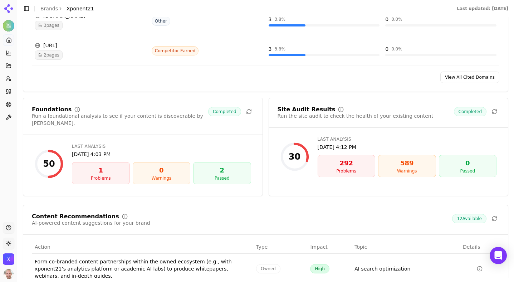
scroll to position [803, 0]
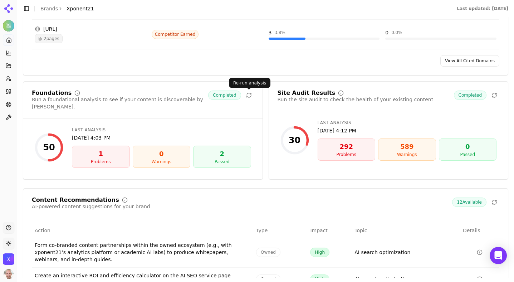
click at [249, 98] on icon at bounding box center [249, 95] width 6 height 6
click at [481, 63] on link "View All Cited Domains" at bounding box center [469, 60] width 59 height 11
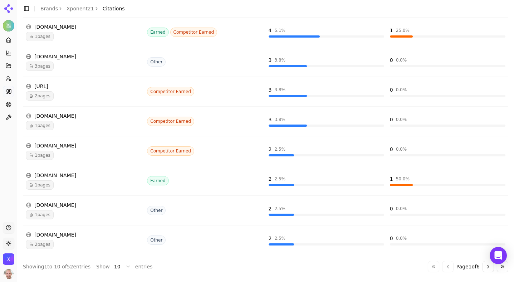
scroll to position [196, 0]
drag, startPoint x: 80, startPoint y: 203, endPoint x: 59, endPoint y: 203, distance: 21.1
click at [59, 203] on div "[DOMAIN_NAME]" at bounding box center [84, 204] width 116 height 7
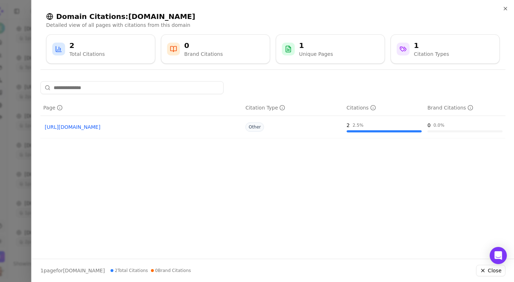
click at [78, 132] on td "[URL][DOMAIN_NAME]" at bounding box center [141, 127] width 202 height 23
click at [74, 125] on link "[URL][DOMAIN_NAME]" at bounding box center [141, 126] width 193 height 7
click at [10, 148] on div at bounding box center [257, 141] width 514 height 282
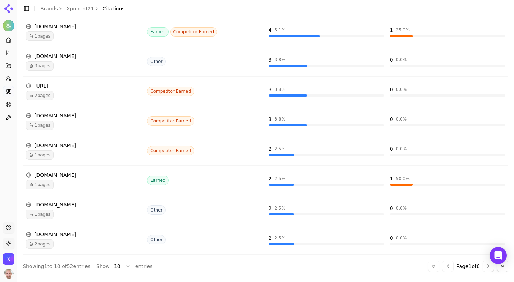
click at [487, 269] on button "Go to next page" at bounding box center [487, 265] width 11 height 11
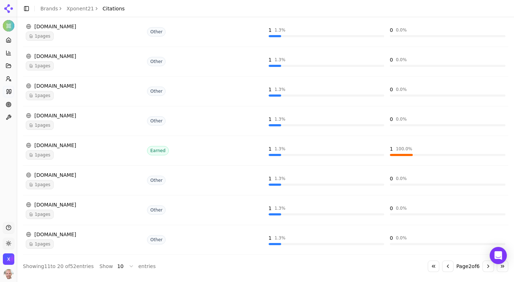
click at [444, 268] on button "Go to previous page" at bounding box center [447, 265] width 11 height 11
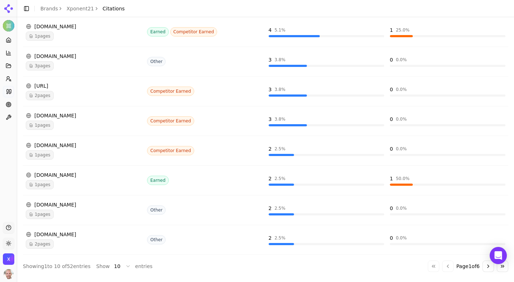
click at [43, 247] on span "2 pages" at bounding box center [40, 243] width 28 height 9
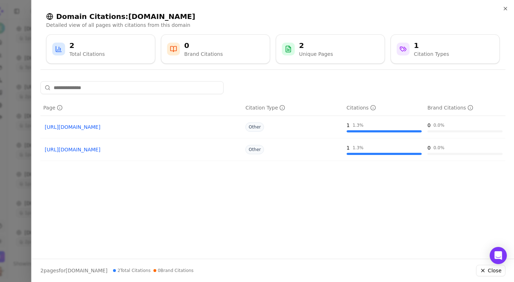
click at [13, 162] on div at bounding box center [257, 141] width 514 height 282
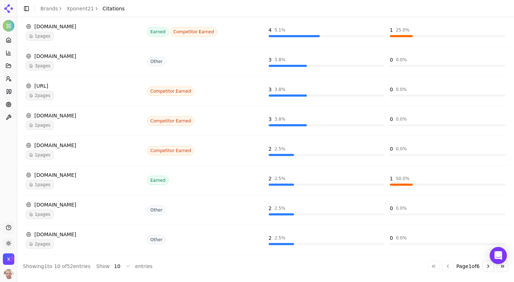
click at [486, 268] on button "Go to next page" at bounding box center [487, 265] width 11 height 11
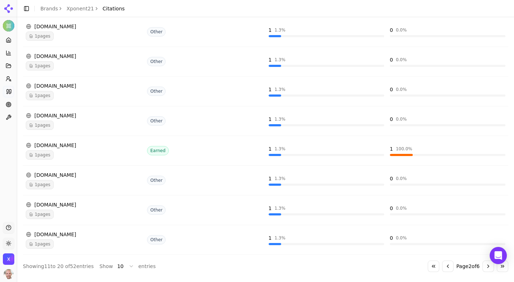
click at [486, 269] on button "Go to next page" at bounding box center [487, 265] width 11 height 11
click at [39, 241] on span "1 pages" at bounding box center [40, 243] width 28 height 9
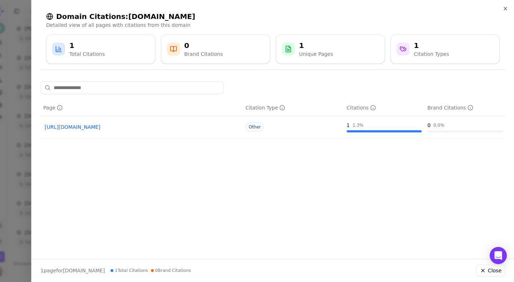
click at [2, 138] on div at bounding box center [257, 141] width 514 height 282
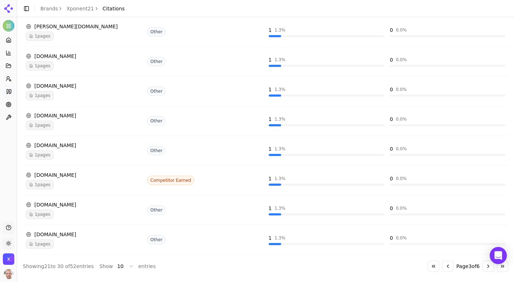
click at [489, 270] on button "Go to next page" at bounding box center [487, 265] width 11 height 11
